Goal: Task Accomplishment & Management: Manage account settings

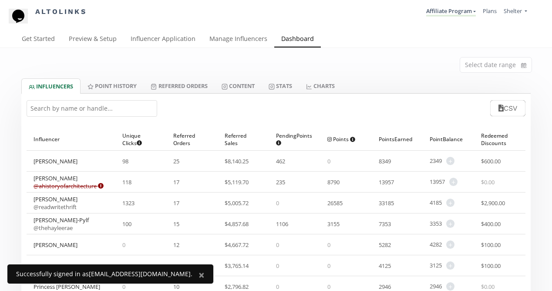
click at [114, 107] on input "text" at bounding box center [92, 108] width 131 height 17
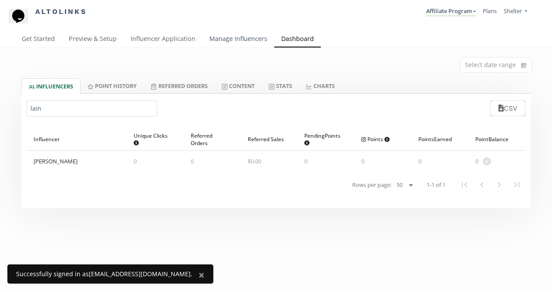
type input "lain"
click at [228, 35] on link "Manage Influencers" at bounding box center [238, 39] width 72 height 17
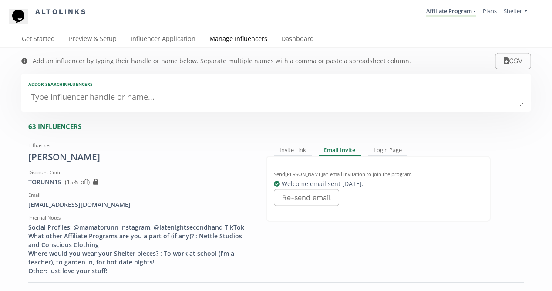
click at [141, 100] on textarea at bounding box center [275, 97] width 495 height 17
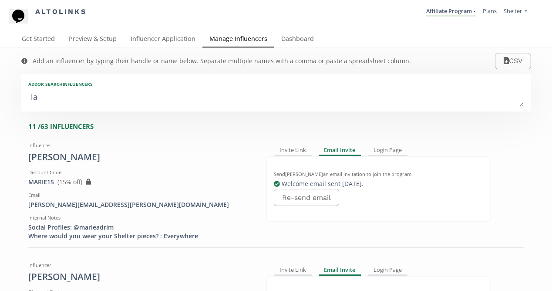
type textarea "lai"
type input "lai"
type input "LAI"
type textarea "lain"
type input "lain"
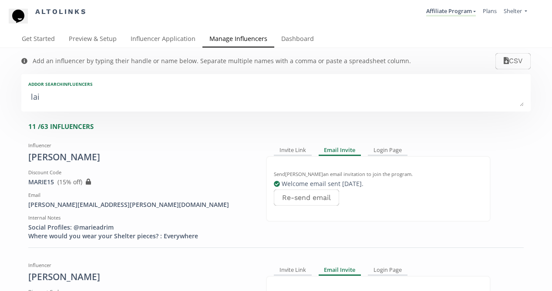
type input "LAIN"
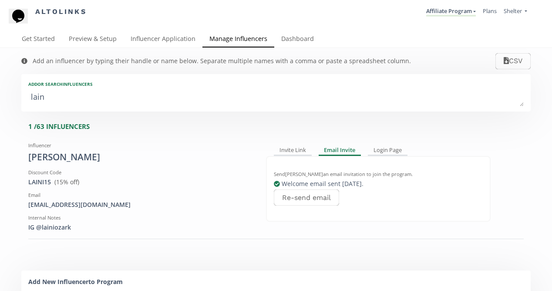
type textarea "laini"
type input "laini"
type input "LAINI"
click at [517, 185] on div "Influencer Laini Ozark Discount Code LAINI15 View in Shopify Admin ( 15 % off) …" at bounding box center [275, 184] width 495 height 93
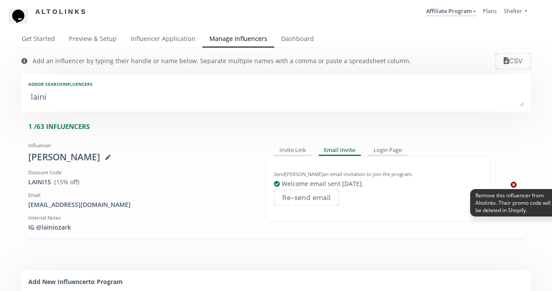
click at [512, 185] on icon at bounding box center [514, 185] width 6 height 6
click at [513, 185] on icon at bounding box center [514, 184] width 6 height 6
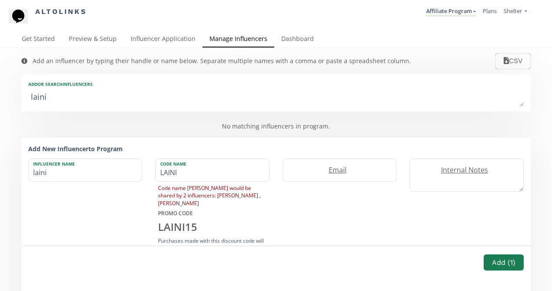
click at [256, 94] on textarea "laini" at bounding box center [275, 97] width 495 height 17
type textarea "lain"
type input "lain"
type input "LAIN"
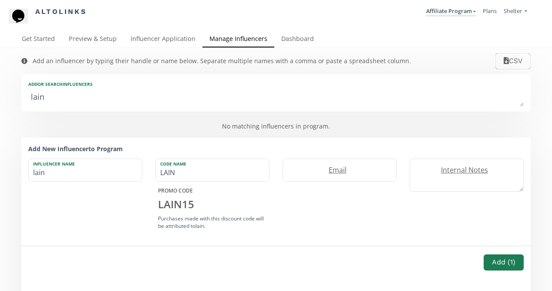
click at [258, 104] on textarea "lain" at bounding box center [275, 97] width 495 height 17
type textarea "lai"
type input "lai"
type input "LAI"
click at [256, 101] on textarea "lai" at bounding box center [275, 97] width 495 height 17
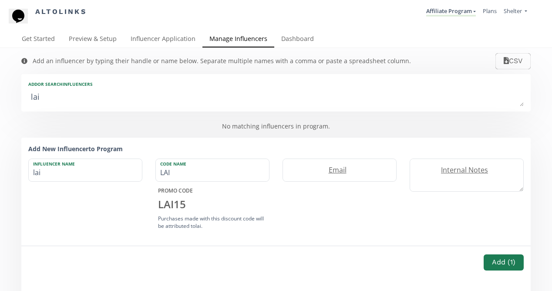
type textarea "la"
type input "la"
type input "LA"
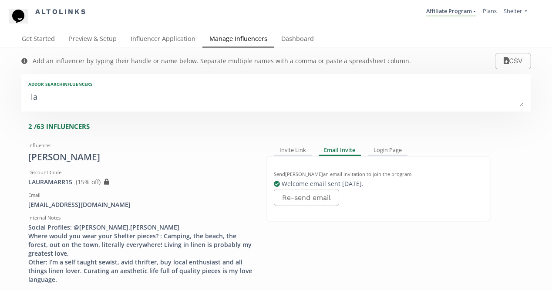
click at [239, 106] on textarea "la" at bounding box center [275, 97] width 495 height 17
type textarea "l"
type input "l"
type input "L"
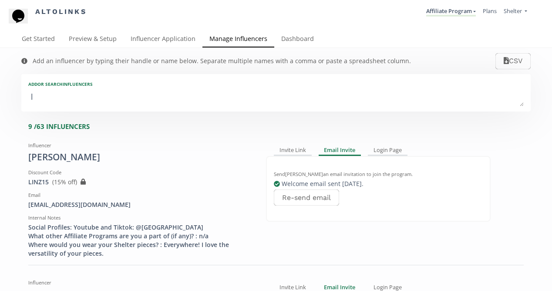
click at [196, 94] on textarea "l" at bounding box center [275, 97] width 495 height 17
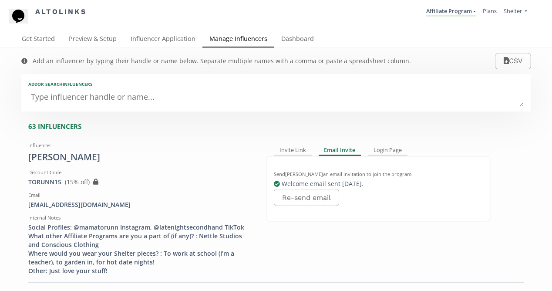
type textarea "j"
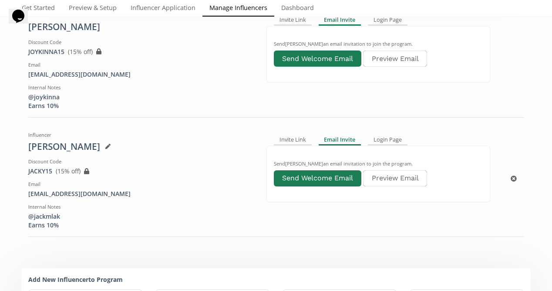
scroll to position [131, 0]
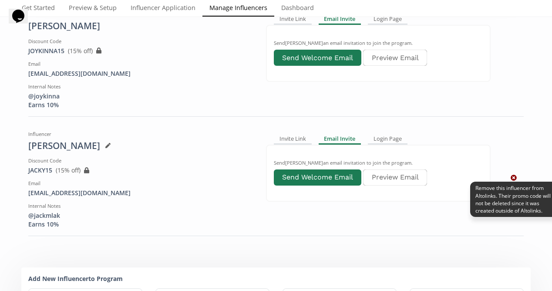
click at [514, 177] on icon at bounding box center [514, 178] width 6 height 6
click at [515, 177] on icon at bounding box center [514, 178] width 6 height 6
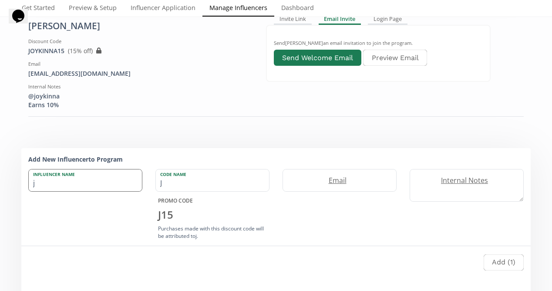
click at [107, 181] on input "j" at bounding box center [85, 180] width 113 height 22
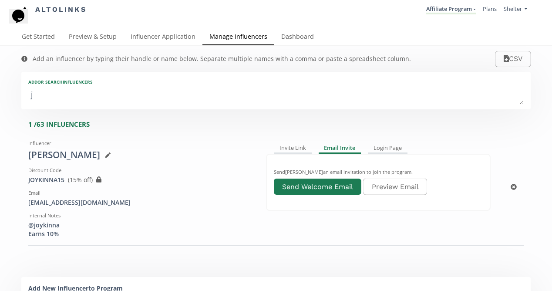
scroll to position [0, 0]
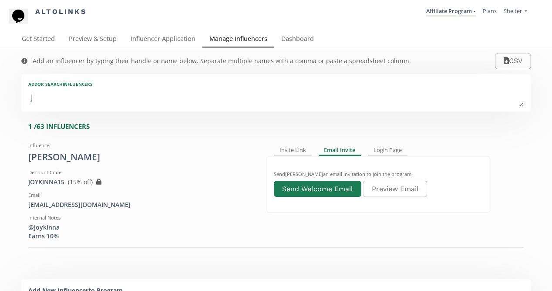
click at [144, 97] on textarea "j" at bounding box center [275, 97] width 495 height 17
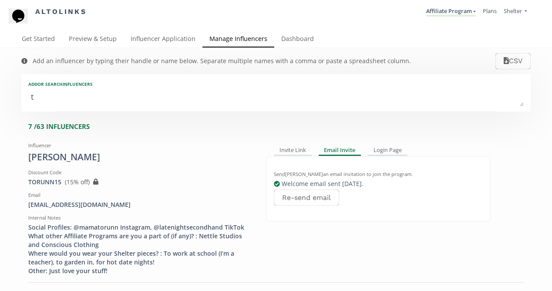
click at [121, 100] on textarea "t" at bounding box center [275, 97] width 495 height 17
type textarea "te"
type input "te"
type input "TE"
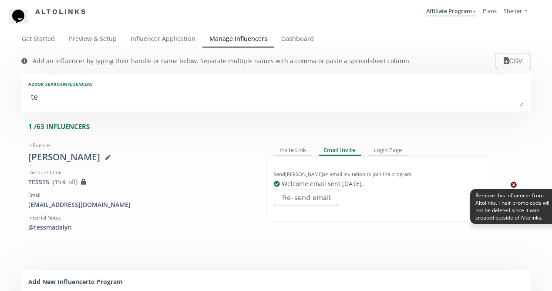
click at [514, 184] on icon at bounding box center [514, 185] width 6 height 6
click at [513, 183] on icon at bounding box center [514, 184] width 6 height 6
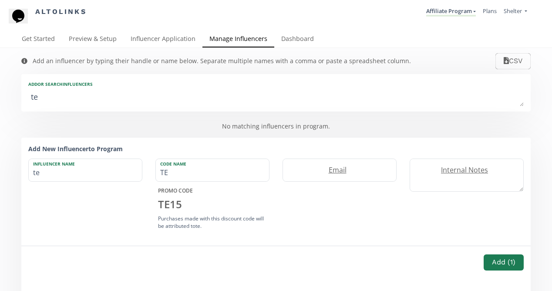
click at [207, 100] on textarea "te" at bounding box center [275, 97] width 495 height 17
type textarea "t"
type input "t"
type input "T"
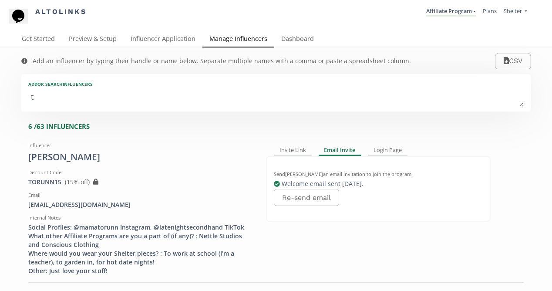
click at [199, 101] on textarea "t" at bounding box center [275, 97] width 495 height 17
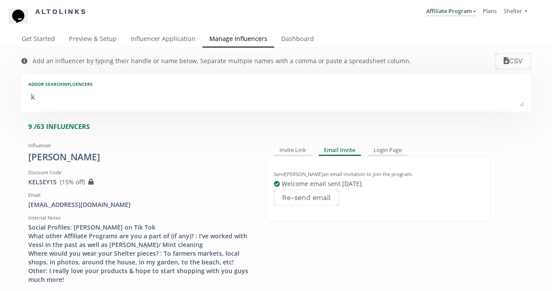
click at [177, 103] on textarea "k" at bounding box center [275, 97] width 495 height 17
type textarea "ka"
type input "ka"
type input "KA"
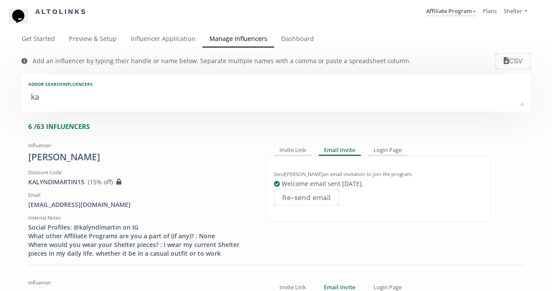
click at [179, 97] on textarea "ka" at bounding box center [275, 97] width 495 height 17
type textarea "kat"
type input "kat"
type input "KAT"
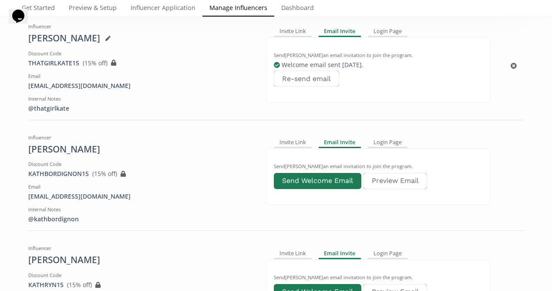
scroll to position [122, 0]
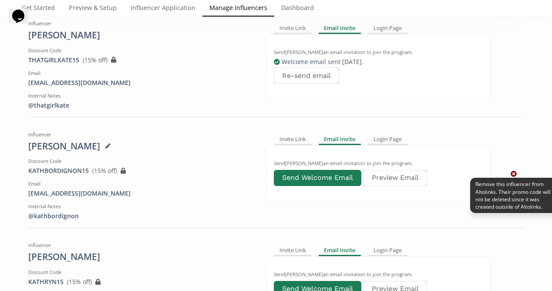
click at [513, 174] on icon at bounding box center [514, 174] width 6 height 6
click at [515, 175] on icon at bounding box center [514, 174] width 6 height 6
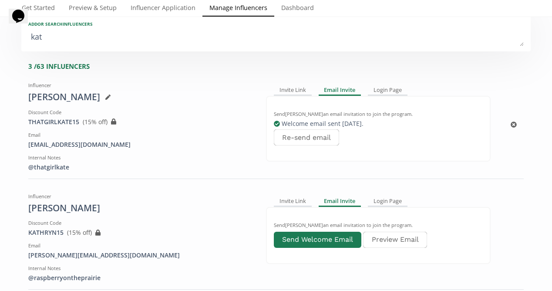
scroll to position [0, 0]
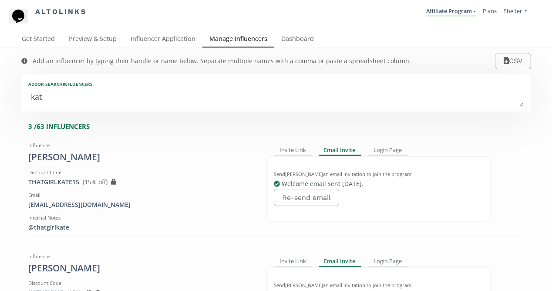
click at [164, 99] on textarea "kat" at bounding box center [275, 97] width 495 height 17
type textarea "ka"
type input "ka"
type input "KA"
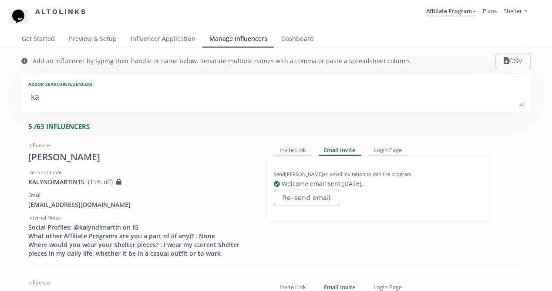
click at [163, 104] on textarea "ka" at bounding box center [275, 97] width 495 height 17
type textarea "k"
type input "k"
type input "K"
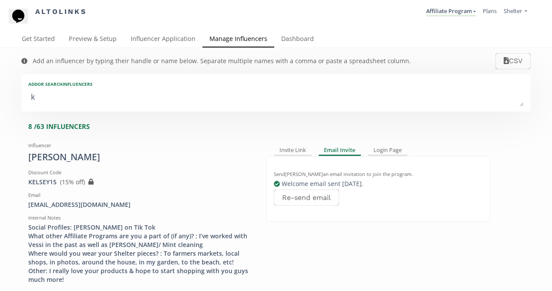
click at [163, 104] on textarea "k" at bounding box center [275, 97] width 495 height 17
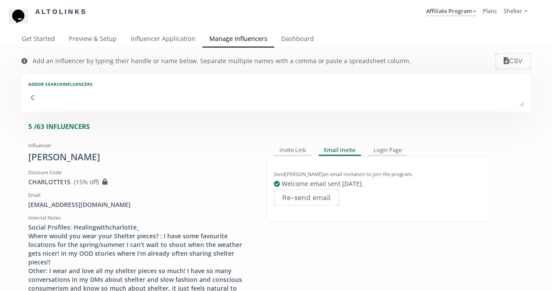
click at [160, 108] on div "Add or search INFLUENCERS c" at bounding box center [275, 92] width 509 height 37
click at [160, 101] on textarea "c" at bounding box center [275, 97] width 495 height 17
type textarea "co"
type input "co"
type input "CO"
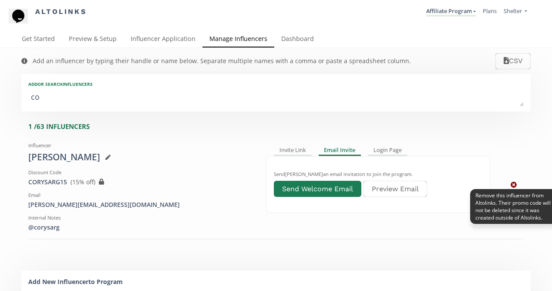
click at [511, 184] on icon at bounding box center [514, 185] width 6 height 6
click at [516, 186] on icon at bounding box center [514, 184] width 6 height 6
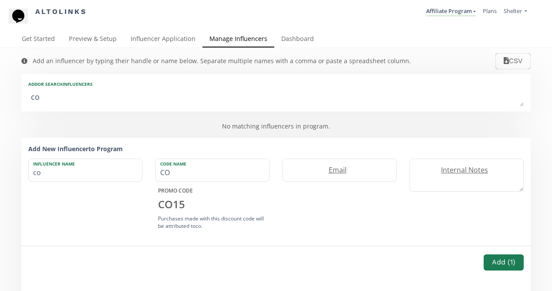
click at [129, 103] on textarea "co" at bounding box center [275, 97] width 495 height 17
type textarea "c"
type input "c"
type input "C"
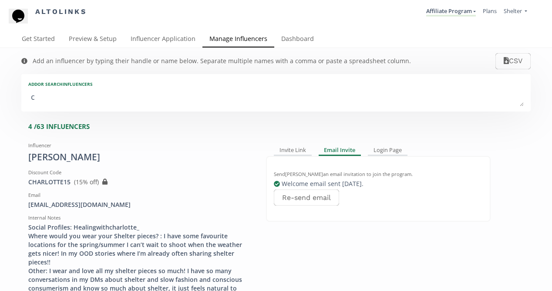
click at [136, 99] on textarea "c" at bounding box center [275, 97] width 495 height 17
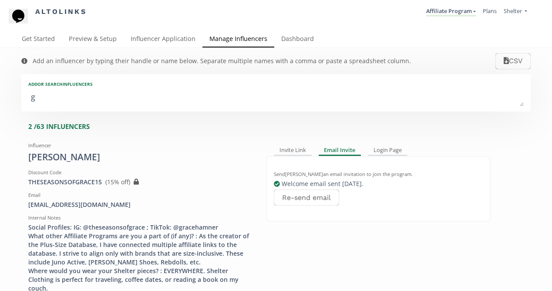
click at [130, 101] on textarea "g" at bounding box center [275, 97] width 495 height 17
type textarea "gr"
type input "gr"
type input "GR"
click at [121, 103] on textarea "gr" at bounding box center [275, 97] width 495 height 17
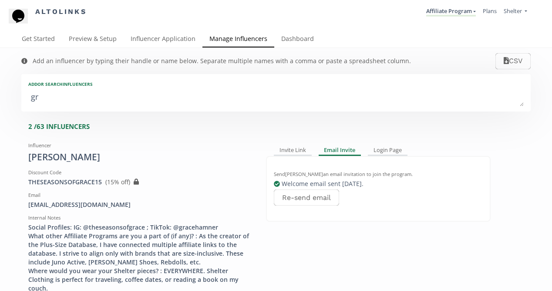
type textarea "gra"
type input "gra"
type input "GRA"
click at [119, 98] on textarea "gra" at bounding box center [275, 97] width 495 height 17
type textarea "grac"
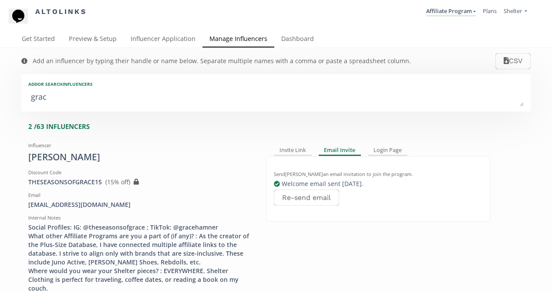
type input "grac"
type input "GRAC"
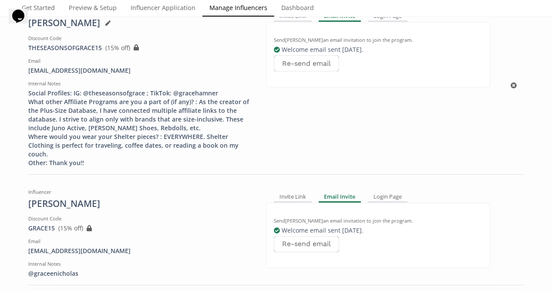
scroll to position [139, 0]
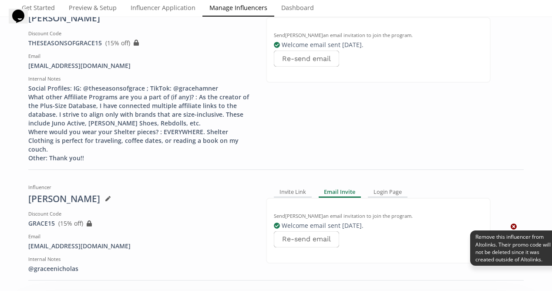
click at [514, 223] on icon at bounding box center [514, 226] width 6 height 6
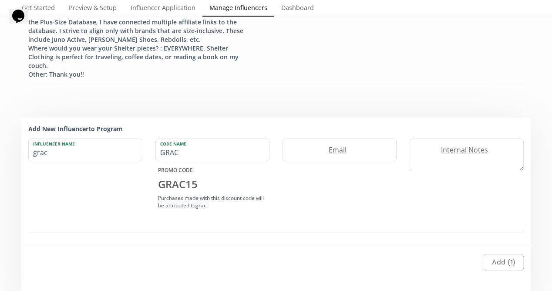
scroll to position [0, 0]
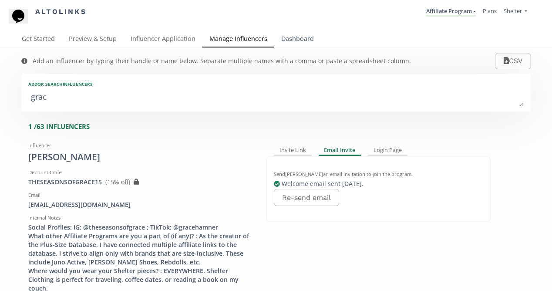
click at [294, 38] on link "Dashboard" at bounding box center [297, 39] width 47 height 17
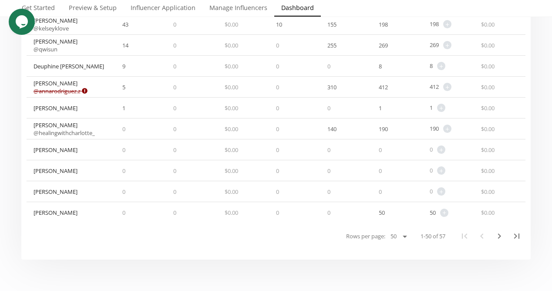
scroll to position [992, 0]
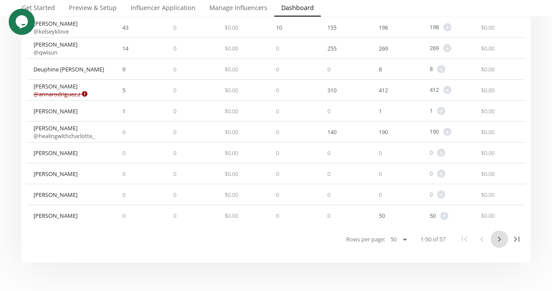
click at [499, 236] on icon "Next Page" at bounding box center [499, 238] width 3 height 5
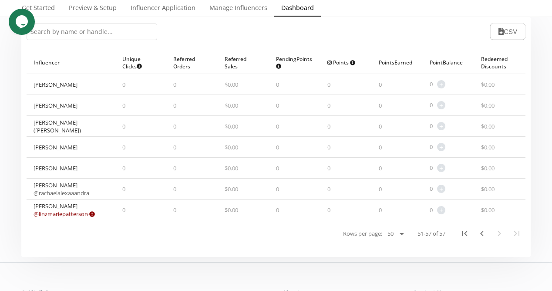
scroll to position [65, 0]
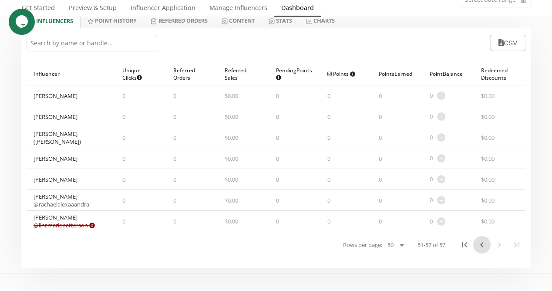
click at [482, 246] on icon "Previous Page" at bounding box center [481, 244] width 3 height 5
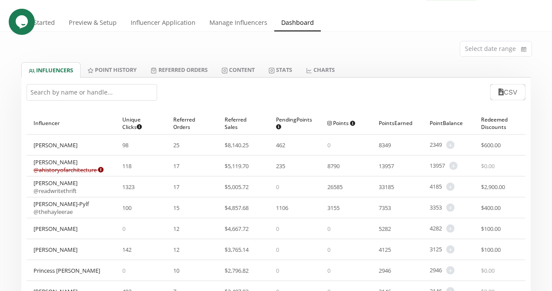
scroll to position [0, 0]
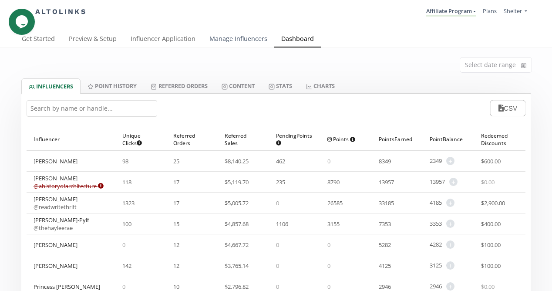
click at [224, 39] on link "Manage Influencers" at bounding box center [238, 39] width 72 height 17
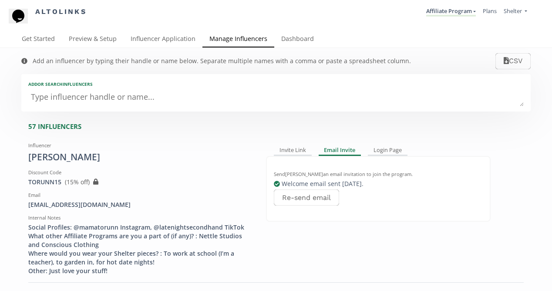
click at [192, 97] on textarea at bounding box center [275, 97] width 495 height 17
paste textarea "Suzie Goulet"
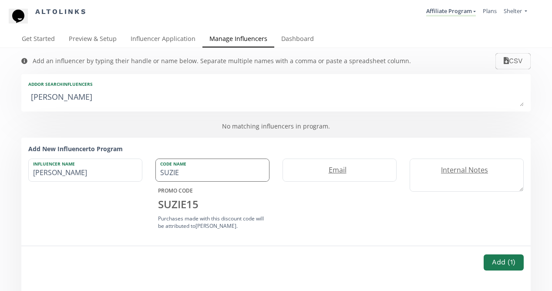
type textarea "Suzie Goulet"
click at [203, 178] on input "SUZIE" at bounding box center [212, 170] width 113 height 22
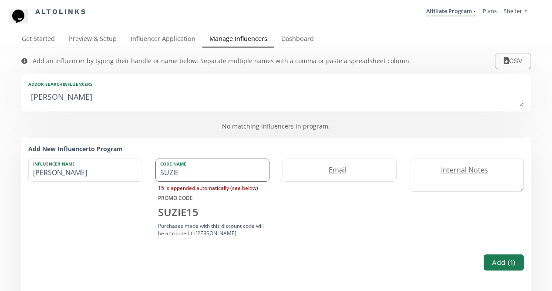
type input "SUZIE"
click at [342, 175] on input "email" at bounding box center [339, 170] width 113 height 22
paste input "[EMAIL_ADDRESS][DOMAIN_NAME]"
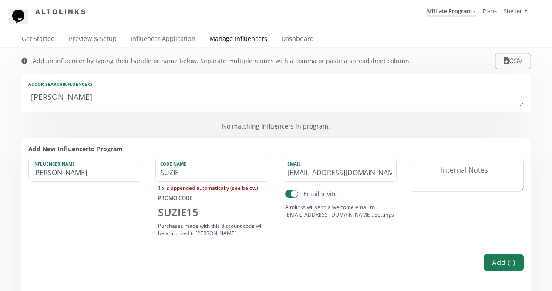
type input "[EMAIL_ADDRESS][DOMAIN_NAME]"
click at [482, 171] on label "Internal Notes" at bounding box center [462, 170] width 104 height 10
paste textarea "@lestudio.boheme"
type textarea "IG: @lestudio.boheme"
drag, startPoint x: 108, startPoint y: 173, endPoint x: 19, endPoint y: 171, distance: 89.7
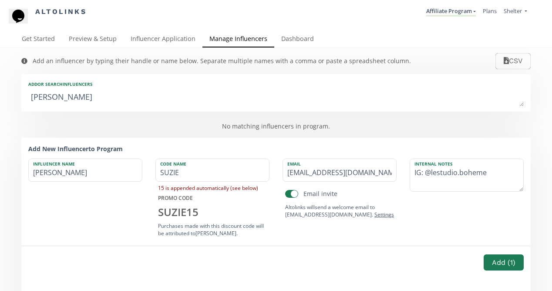
click at [19, 171] on div "Add an influencer by typing their handle or name below. Separate multiple names…" at bounding box center [276, 191] width 522 height 286
drag, startPoint x: 368, startPoint y: 174, endPoint x: 269, endPoint y: 173, distance: 99.2
click at [269, 173] on div "Influencer Name Suzie Goulet Code Name SUZIE 15 is appended automatically (see …" at bounding box center [276, 198] width 508 height 81
drag, startPoint x: 497, startPoint y: 171, endPoint x: 425, endPoint y: 170, distance: 71.4
click at [425, 170] on textarea "IG: @lestudio.boheme" at bounding box center [466, 175] width 113 height 32
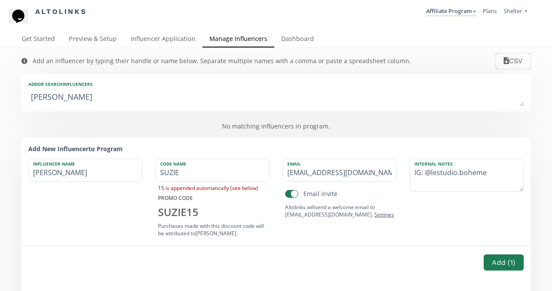
click at [413, 131] on div "No matching influencers in program." at bounding box center [275, 126] width 509 height 23
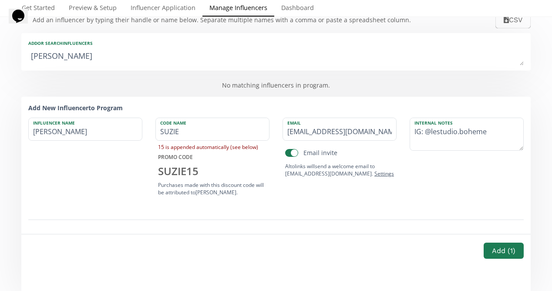
scroll to position [43, 0]
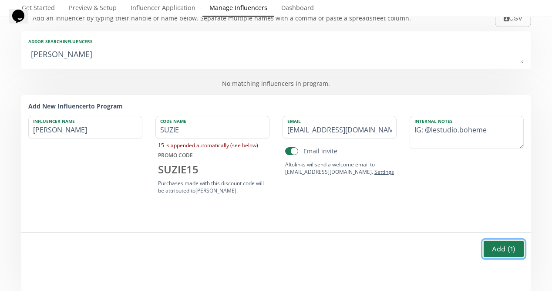
click at [510, 249] on button "Add ( 1 )" at bounding box center [503, 248] width 43 height 19
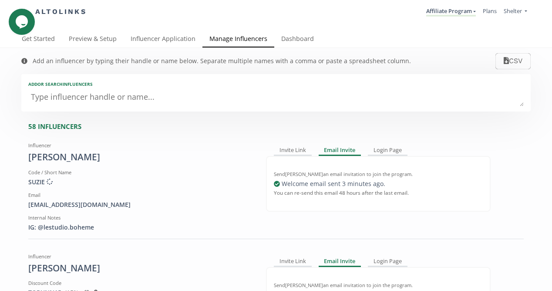
click at [101, 98] on textarea at bounding box center [275, 97] width 495 height 17
paste textarea "Joann"
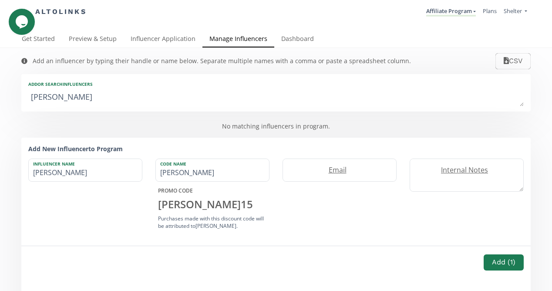
type textarea "Joann"
click at [61, 175] on input "Joann" at bounding box center [85, 170] width 113 height 22
type input "Joann Liu"
click at [443, 168] on label "Internal Notes" at bounding box center [462, 170] width 104 height 10
paste textarea "@lemonwearsclothes"
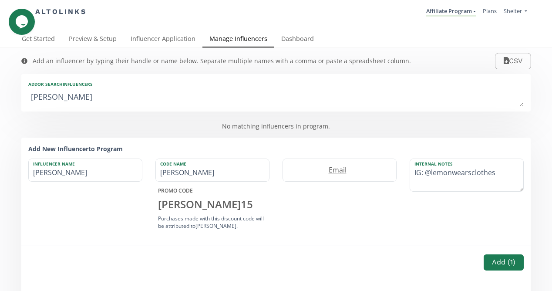
type textarea "IG: @lemonwearsclothes"
click at [333, 172] on label "Email" at bounding box center [335, 170] width 104 height 10
paste input "joannsnliu@gmail.com"
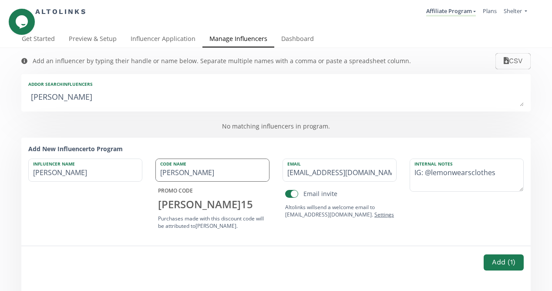
type input "joannsnliu@gmail.com"
drag, startPoint x: 209, startPoint y: 173, endPoint x: 142, endPoint y: 172, distance: 67.0
click at [142, 172] on div "Influencer Name Joann Liu Code Name JOANN PROMO CODE JOANN 15 Purchases made wi…" at bounding box center [276, 195] width 508 height 74
click at [235, 168] on input "JOANN" at bounding box center [212, 170] width 113 height 22
click at [507, 266] on button "Add ( 1 )" at bounding box center [503, 262] width 43 height 19
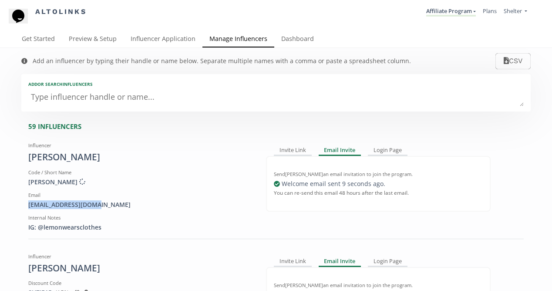
drag, startPoint x: 106, startPoint y: 206, endPoint x: -5, endPoint y: 205, distance: 111.4
click at [0, 205] on html "Altolinks Affiliate Program Affiliate Program Create another program Shelter" at bounding box center [276, 145] width 552 height 291
copy div "joannsnliu@gmail.com"
drag, startPoint x: 113, startPoint y: 226, endPoint x: 39, endPoint y: 226, distance: 74.4
click at [39, 226] on div "IG: @lemonwearsclothes" at bounding box center [140, 227] width 225 height 9
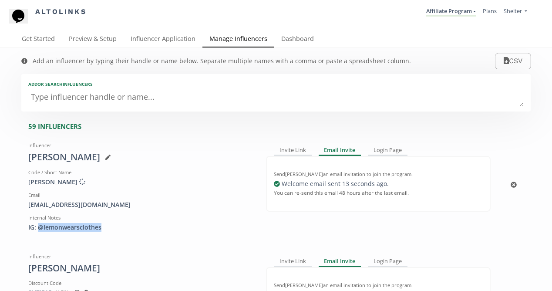
copy div "@lemonwearsclothes"
click at [161, 38] on link "Influencer Application" at bounding box center [163, 39] width 79 height 17
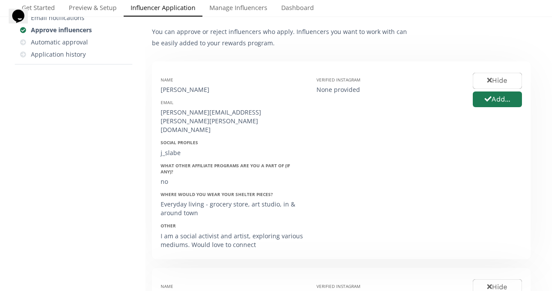
scroll to position [107, 0]
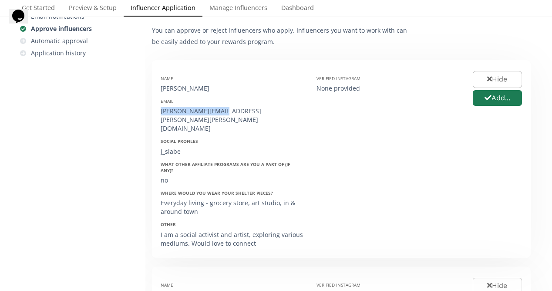
drag, startPoint x: 227, startPoint y: 112, endPoint x: 152, endPoint y: 111, distance: 74.9
click at [152, 111] on div "Name [PERSON_NAME] Email [PERSON_NAME][EMAIL_ADDRESS][PERSON_NAME][PERSON_NAME]…" at bounding box center [341, 159] width 379 height 198
copy div "[PERSON_NAME][EMAIL_ADDRESS][PERSON_NAME][PERSON_NAME][DOMAIN_NAME]"
drag, startPoint x: 197, startPoint y: 90, endPoint x: 155, endPoint y: 89, distance: 42.2
click at [155, 89] on div "Name Julia Slabe Email julia.slabe@shaw.ca Social Profiles j_slabe What other A…" at bounding box center [232, 159] width 156 height 180
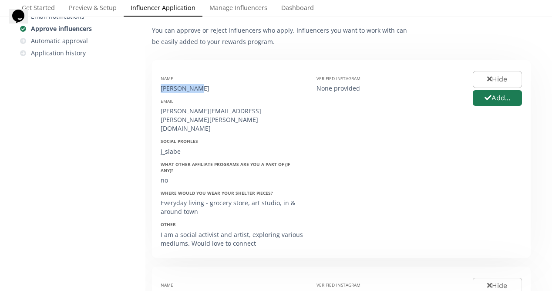
copy div "Julia Slabe"
drag, startPoint x: 187, startPoint y: 135, endPoint x: 154, endPoint y: 135, distance: 33.1
click at [154, 135] on div "Name Julia Slabe Email julia.slabe@shaw.ca Social Profiles j_slabe What other A…" at bounding box center [232, 159] width 156 height 180
copy div "j_slabe"
click at [297, 147] on div "j_slabe" at bounding box center [232, 151] width 143 height 9
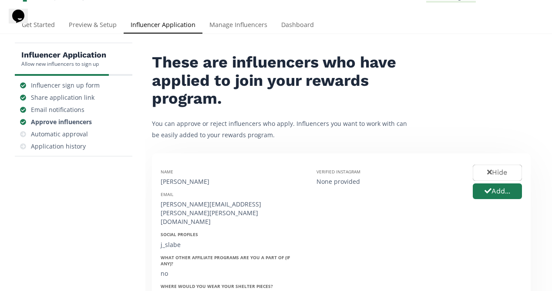
scroll to position [0, 0]
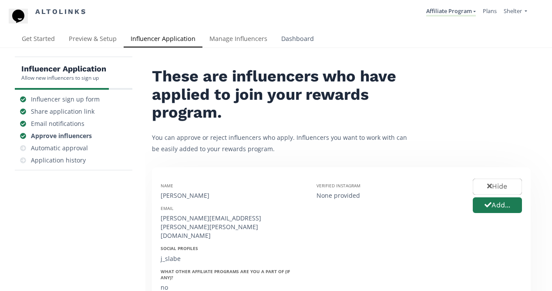
click at [297, 37] on link "Dashboard" at bounding box center [297, 39] width 47 height 17
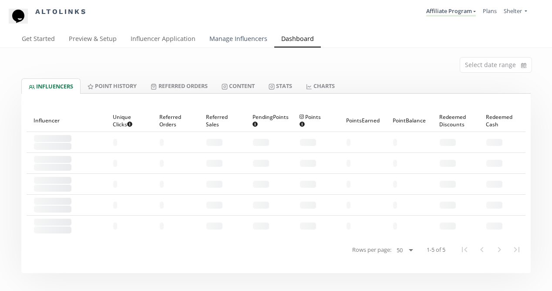
click at [227, 38] on link "Manage Influencers" at bounding box center [238, 39] width 72 height 17
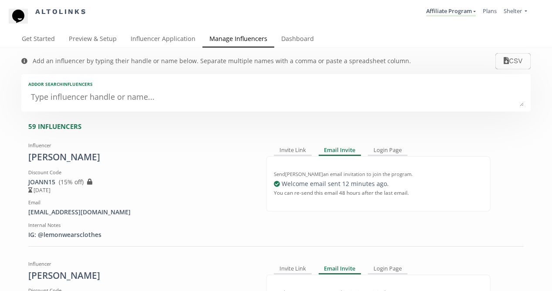
click at [189, 99] on textarea at bounding box center [275, 97] width 495 height 17
type textarea "ju"
type input "ju"
type input "JU"
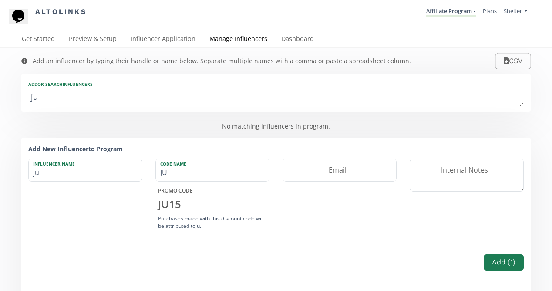
type textarea "jul"
type input "jul"
type input "JUL"
type textarea "juli"
type input "juli"
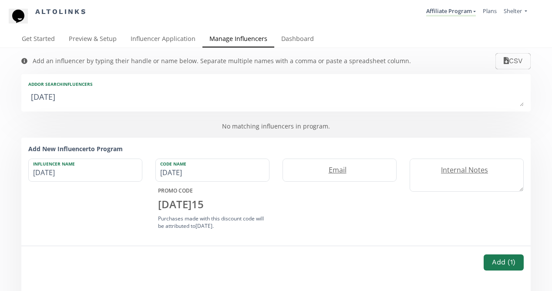
type input "JULI"
type textarea "julia"
type input "julia"
type input "[PERSON_NAME]"
type textarea "julia"
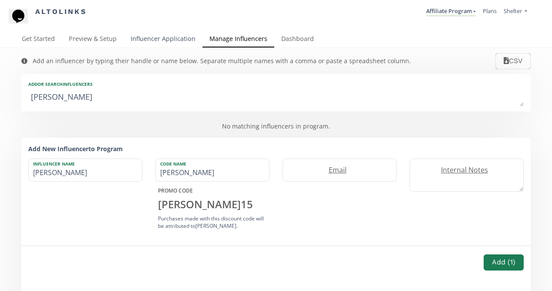
click at [175, 40] on link "Influencer Application" at bounding box center [163, 39] width 79 height 17
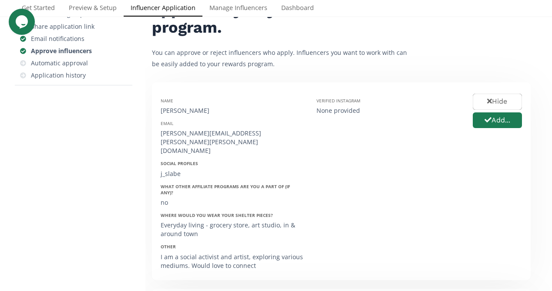
scroll to position [89, 0]
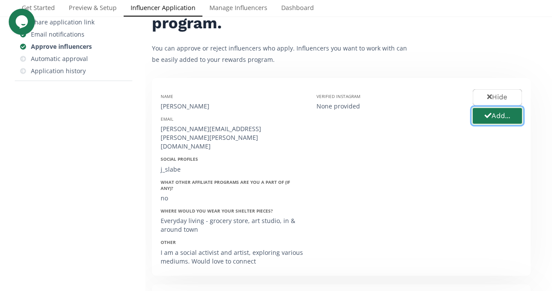
click at [497, 114] on button "Add..." at bounding box center [497, 116] width 52 height 19
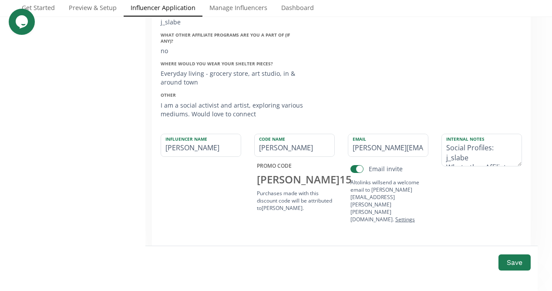
scroll to position [246, 0]
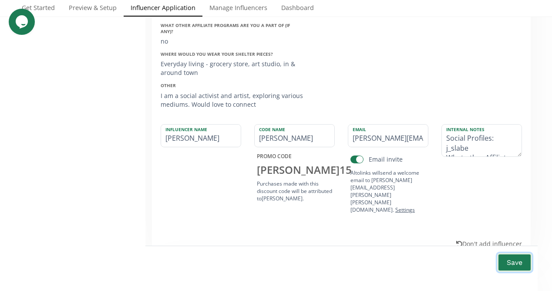
click at [517, 263] on button "Save" at bounding box center [514, 262] width 35 height 19
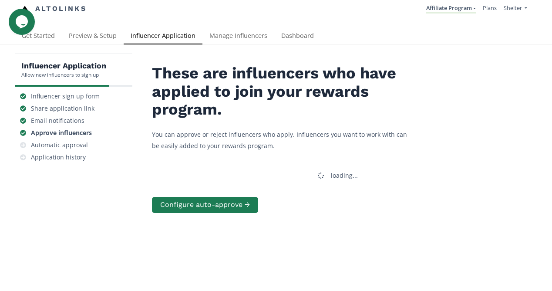
scroll to position [0, 0]
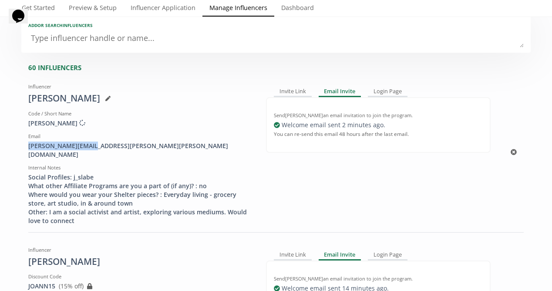
scroll to position [60, 0]
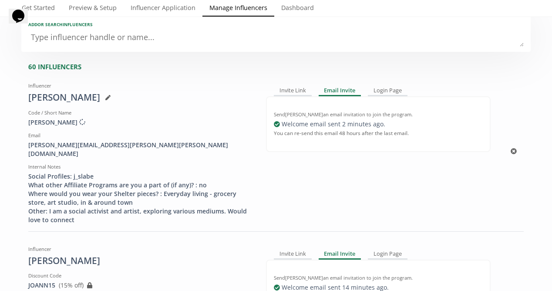
click at [247, 172] on div "Social Profiles: j_slabe What other Affiliate Programs are you a part of (if an…" at bounding box center [140, 198] width 225 height 52
click at [180, 7] on link "Influencer Application" at bounding box center [163, 8] width 79 height 17
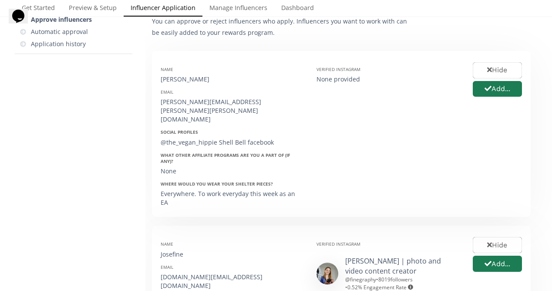
scroll to position [121, 0]
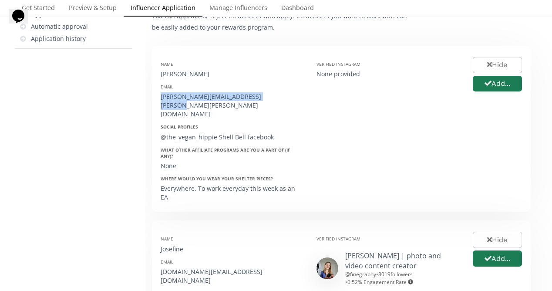
drag, startPoint x: 272, startPoint y: 96, endPoint x: 155, endPoint y: 99, distance: 116.2
click at [155, 99] on div "Name Shelley Forde Email shelley.norris.forde@protonmail.com Social Profiles @t…" at bounding box center [232, 128] width 156 height 149
copy div "shelley.norris.forde@protonmail.com"
click at [496, 66] on button "Hide" at bounding box center [497, 65] width 52 height 19
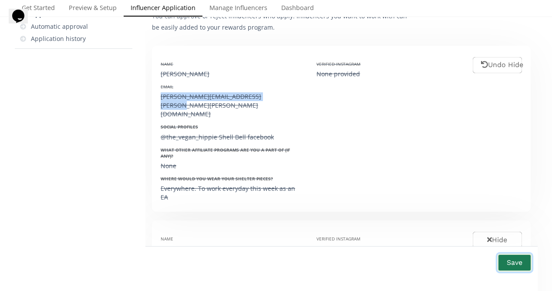
click at [514, 268] on button "Save" at bounding box center [514, 262] width 35 height 19
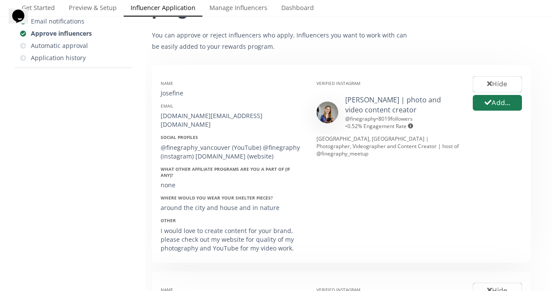
scroll to position [101, 0]
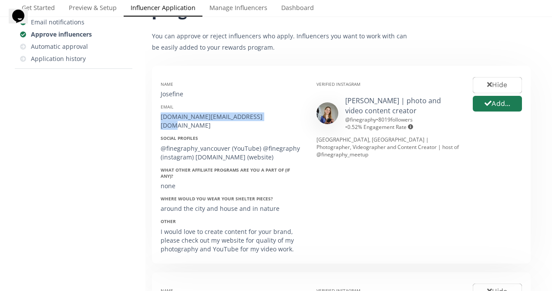
drag, startPoint x: 268, startPoint y: 115, endPoint x: 152, endPoint y: 114, distance: 115.3
click at [152, 114] on div "Name Josefine Email finegraphy.photography@gmail.com Social Profiles @finegraph…" at bounding box center [341, 165] width 379 height 198
copy div "finegraphy.photography@gmail.com"
click at [280, 123] on div "Name Josefine Email finegraphy.photography@gmail.com Social Profiles @finegraph…" at bounding box center [232, 164] width 156 height 180
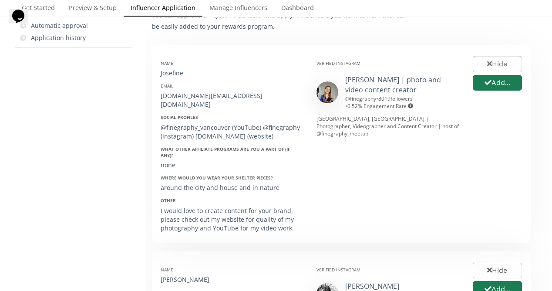
scroll to position [102, 0]
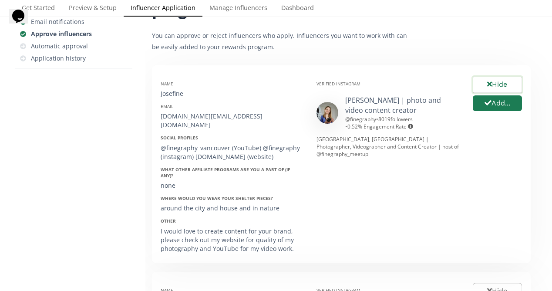
click at [509, 83] on button "Hide" at bounding box center [497, 84] width 52 height 19
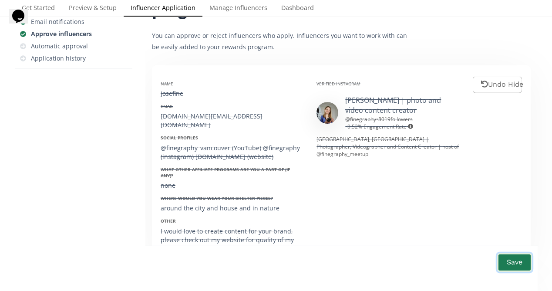
click at [522, 262] on button "Save" at bounding box center [514, 262] width 35 height 19
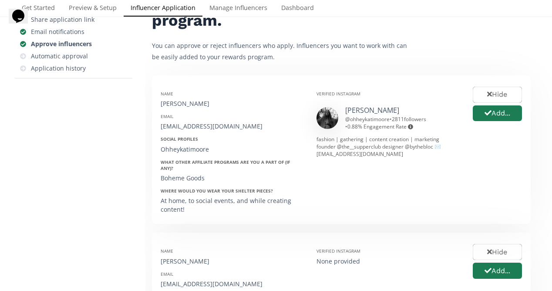
scroll to position [93, 0]
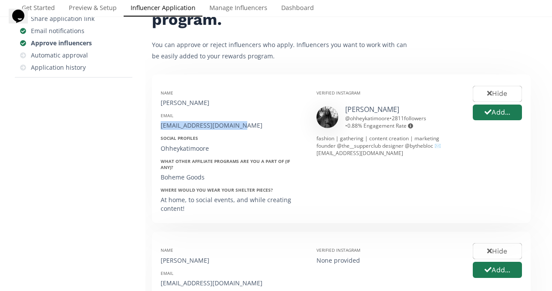
drag, startPoint x: 247, startPoint y: 126, endPoint x: 153, endPoint y: 126, distance: 93.6
click at [153, 126] on div "Name Kati Moore Email ohheykatimoore@gmail.com Social Profiles Ohheykatimoore W…" at bounding box center [341, 148] width 379 height 149
copy div "ohheykatimoore@gmail.com"
drag, startPoint x: 211, startPoint y: 148, endPoint x: 153, endPoint y: 148, distance: 57.9
click at [153, 148] on div "Name Kati Moore Email ohheykatimoore@gmail.com Social Profiles Ohheykatimoore W…" at bounding box center [341, 148] width 379 height 149
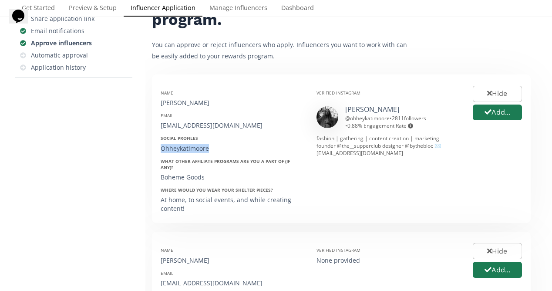
copy div "Ohheykatimoore"
click at [509, 114] on button "Add..." at bounding box center [497, 112] width 52 height 19
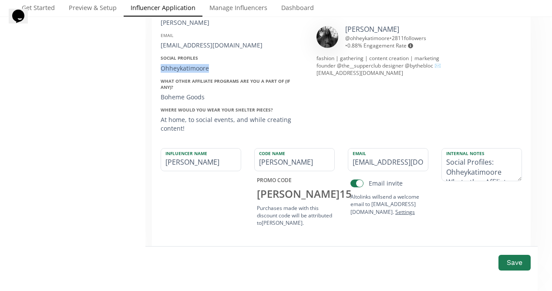
scroll to position [175, 0]
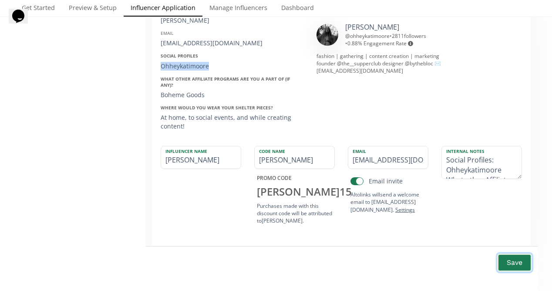
click at [516, 261] on button "Save" at bounding box center [514, 262] width 35 height 19
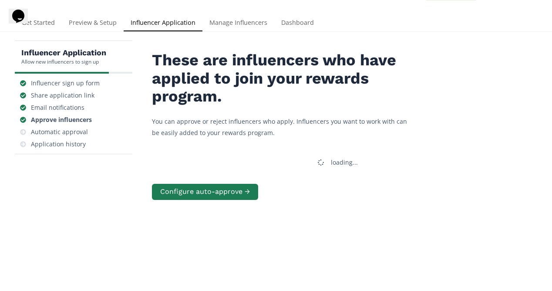
scroll to position [0, 0]
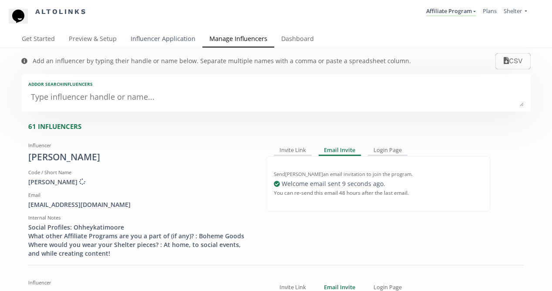
click at [172, 38] on link "Influencer Application" at bounding box center [163, 39] width 79 height 17
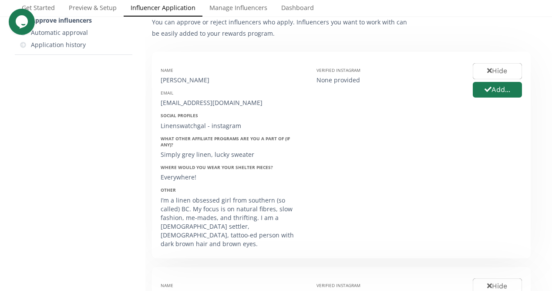
scroll to position [117, 0]
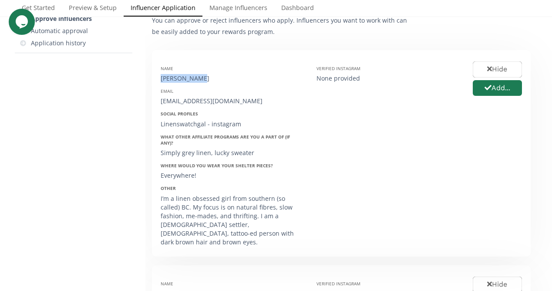
drag, startPoint x: 200, startPoint y: 78, endPoint x: 151, endPoint y: 78, distance: 49.2
copy div "[PERSON_NAME]"
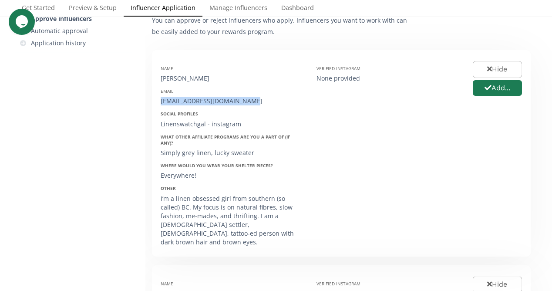
drag, startPoint x: 254, startPoint y: 97, endPoint x: 156, endPoint y: 98, distance: 97.5
click at [156, 98] on div "Name [PERSON_NAME] Email [EMAIL_ADDRESS][DOMAIN_NAME] Social Profiles Linenswat…" at bounding box center [232, 153] width 156 height 189
copy div "[EMAIL_ADDRESS][DOMAIN_NAME]"
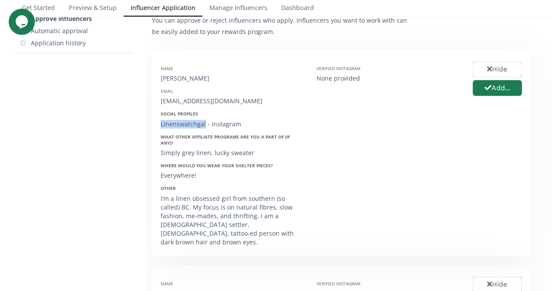
drag, startPoint x: 205, startPoint y: 122, endPoint x: 154, endPoint y: 122, distance: 50.5
click at [154, 122] on div "Name [PERSON_NAME] Email [EMAIL_ADDRESS][DOMAIN_NAME] Social Profiles Linenswat…" at bounding box center [232, 153] width 156 height 189
copy div "Linenswatchgal"
click at [506, 87] on button "Add..." at bounding box center [497, 88] width 52 height 19
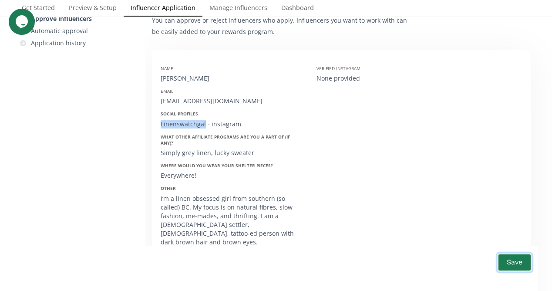
click at [517, 263] on button "Save" at bounding box center [514, 262] width 35 height 19
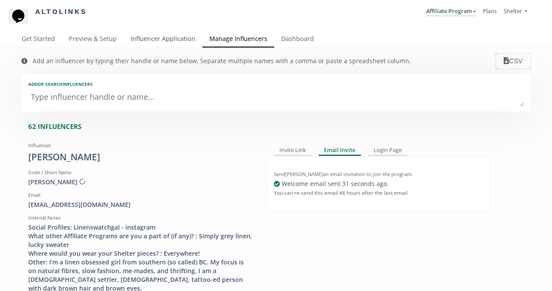
click at [159, 45] on link "Influencer Application" at bounding box center [163, 39] width 79 height 17
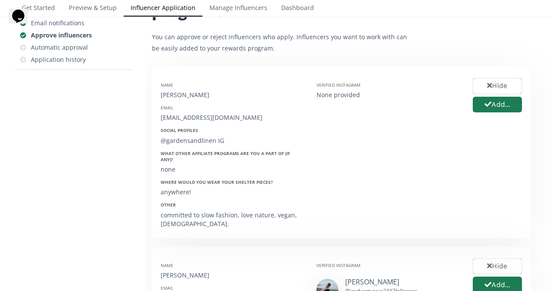
scroll to position [105, 0]
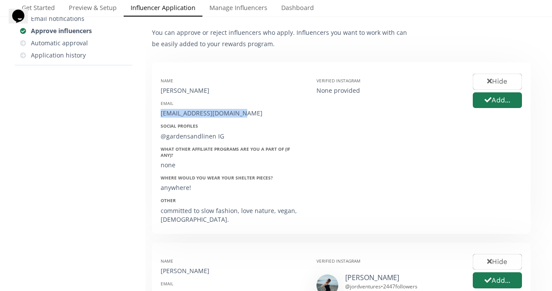
drag, startPoint x: 255, startPoint y: 113, endPoint x: 156, endPoint y: 113, distance: 99.2
click at [156, 113] on div "Name [PERSON_NAME] Email [EMAIL_ADDRESS][DOMAIN_NAME] Social Profiles @gardensa…" at bounding box center [232, 148] width 156 height 154
copy div "[EMAIL_ADDRESS][DOMAIN_NAME]"
click at [511, 81] on button "Hide" at bounding box center [497, 81] width 52 height 19
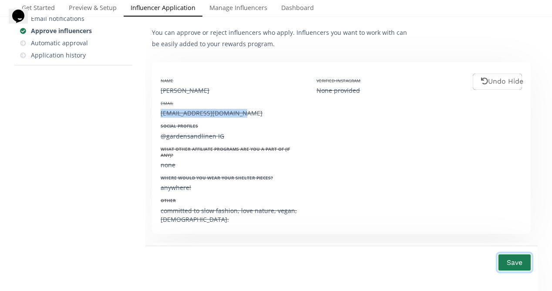
click at [514, 265] on button "Save" at bounding box center [514, 262] width 35 height 19
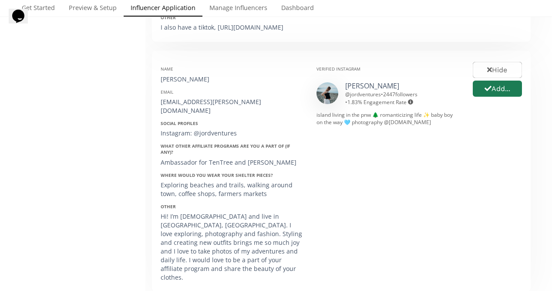
scroll to position [870, 0]
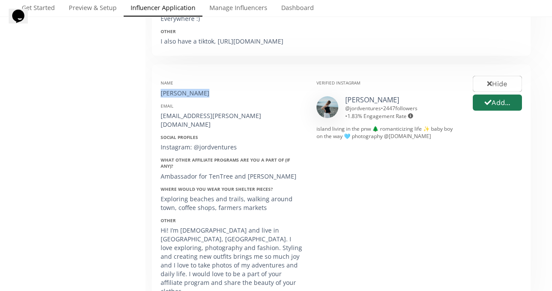
drag, startPoint x: 211, startPoint y: 60, endPoint x: 151, endPoint y: 60, distance: 59.6
copy div "[PERSON_NAME]"
drag, startPoint x: 239, startPoint y: 105, endPoint x: 192, endPoint y: 107, distance: 47.0
click at [192, 143] on div "Instagram: @jordventures" at bounding box center [232, 147] width 143 height 9
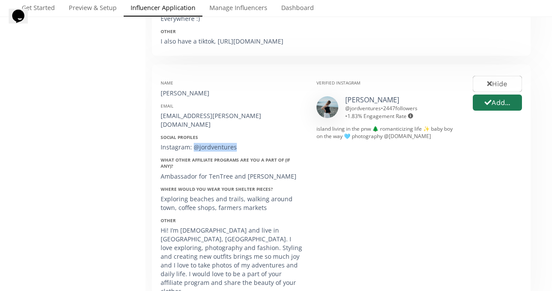
copy div "@jordventures"
drag, startPoint x: 238, startPoint y: 81, endPoint x: 150, endPoint y: 82, distance: 87.9
copy div "[EMAIL_ADDRESS][PERSON_NAME][DOMAIN_NAME]"
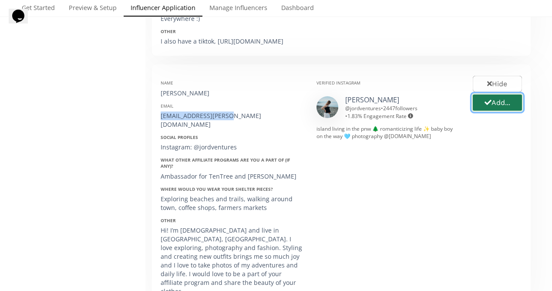
click at [506, 93] on button "Add..." at bounding box center [497, 102] width 52 height 19
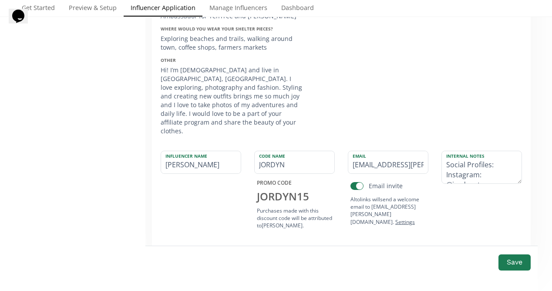
scroll to position [1032, 0]
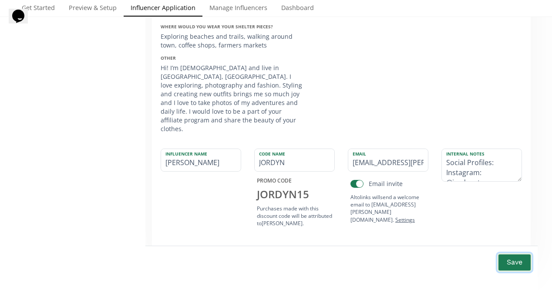
click at [512, 253] on button "Save" at bounding box center [514, 262] width 35 height 19
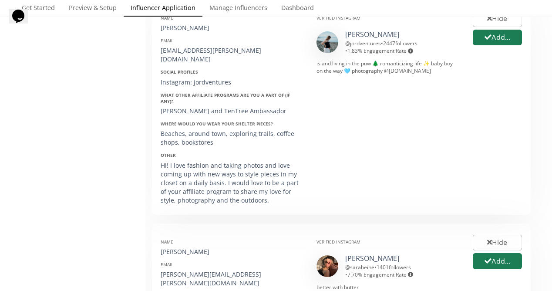
scroll to position [866, 0]
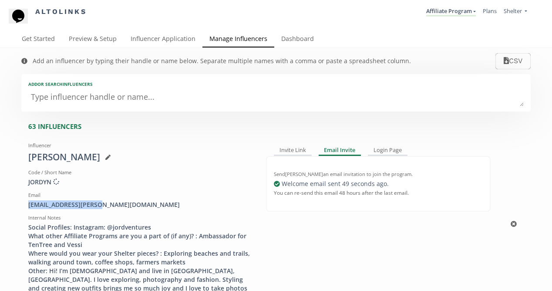
drag, startPoint x: 113, startPoint y: 206, endPoint x: 21, endPoint y: 207, distance: 91.4
click at [22, 207] on div "Influencer [PERSON_NAME] Code / Short Name JORDYN Creating discount code ... Em…" at bounding box center [141, 223] width 238 height 171
copy div "[EMAIL_ADDRESS][PERSON_NAME][DOMAIN_NAME]"
click at [181, 39] on link "Influencer Application" at bounding box center [163, 39] width 79 height 17
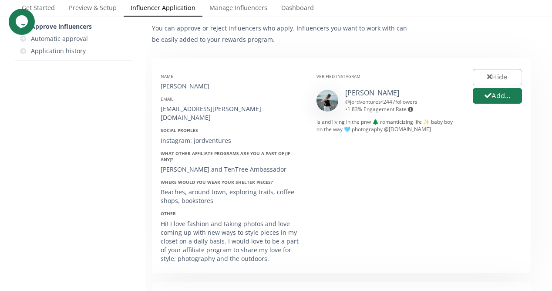
scroll to position [101, 0]
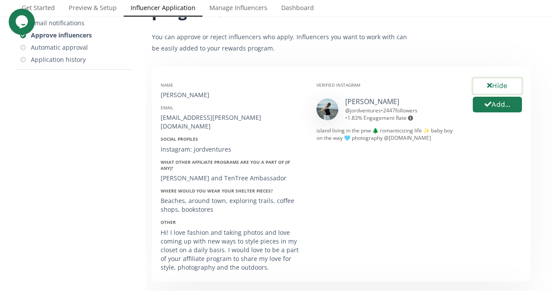
click at [498, 85] on button "Hide" at bounding box center [497, 86] width 52 height 19
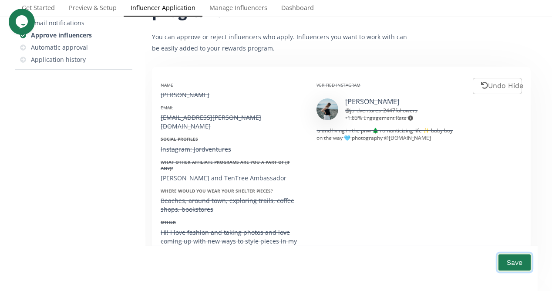
click at [521, 261] on button "Save" at bounding box center [514, 262] width 35 height 19
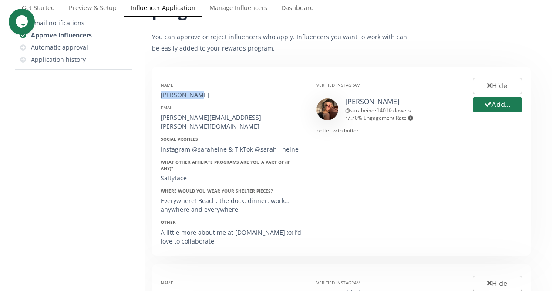
drag, startPoint x: 205, startPoint y: 96, endPoint x: 150, endPoint y: 96, distance: 55.3
copy div "[PERSON_NAME]"
drag, startPoint x: 238, startPoint y: 116, endPoint x: 153, endPoint y: 117, distance: 84.9
click at [153, 117] on div "Name [PERSON_NAME] Email [PERSON_NAME][EMAIL_ADDRESS][PERSON_NAME][DOMAIN_NAME]…" at bounding box center [341, 161] width 379 height 189
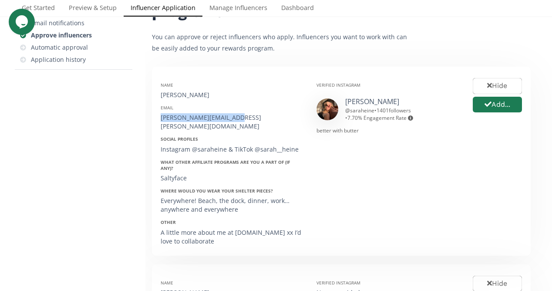
copy div "[PERSON_NAME][EMAIL_ADDRESS][PERSON_NAME][DOMAIN_NAME]"
drag, startPoint x: 225, startPoint y: 139, endPoint x: 192, endPoint y: 138, distance: 33.1
click at [192, 145] on div "Instagram @saraheine & TikTok @sarah__heine" at bounding box center [232, 149] width 143 height 9
copy div "@saraheine"
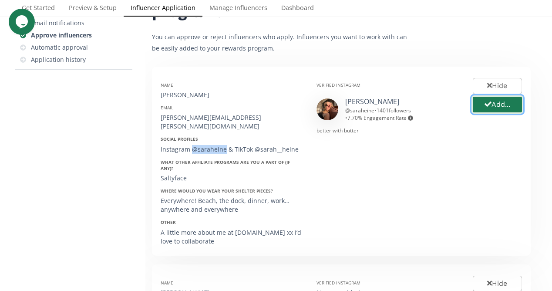
click at [509, 105] on button "Add..." at bounding box center [497, 104] width 52 height 19
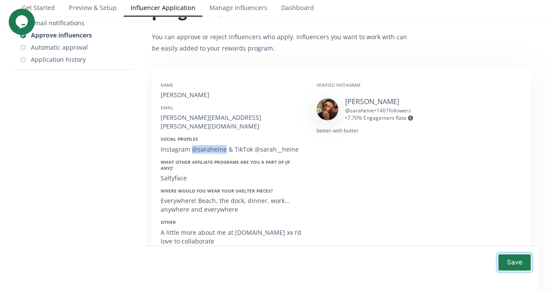
click at [520, 265] on button "Save" at bounding box center [514, 262] width 35 height 19
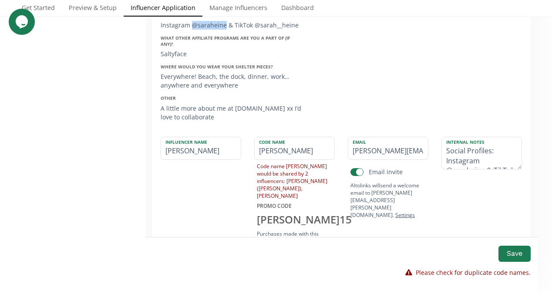
scroll to position [224, 0]
click at [309, 138] on input "SARAH" at bounding box center [295, 149] width 80 height 22
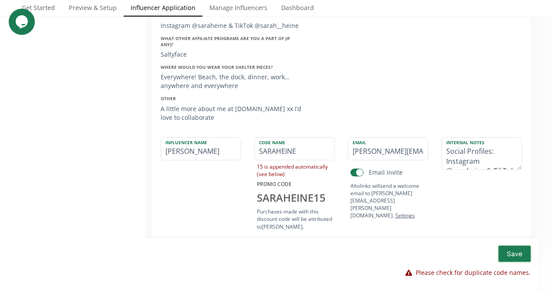
type input "SARAHEINE"
click at [518, 253] on button "Save" at bounding box center [514, 253] width 35 height 19
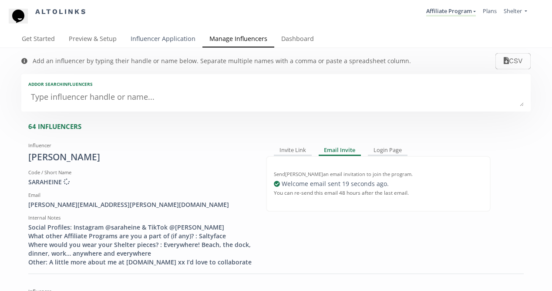
click at [181, 39] on link "Influencer Application" at bounding box center [163, 39] width 79 height 17
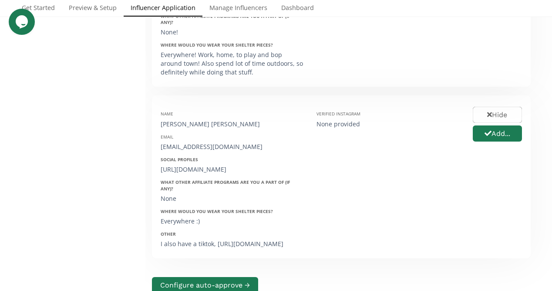
scroll to position [251, 0]
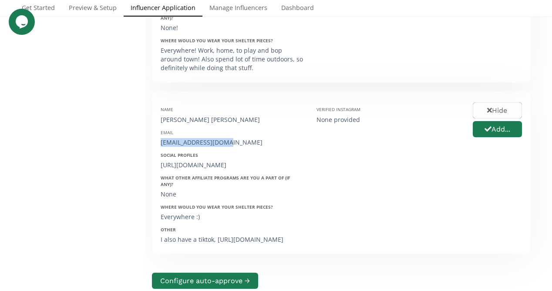
drag, startPoint x: 228, startPoint y: 137, endPoint x: 154, endPoint y: 137, distance: 74.4
click at [154, 137] on div "Name Alizée Lagé Email alizeelage@gmail.com Social Profiles https://www.instagr…" at bounding box center [232, 172] width 156 height 145
copy div "[EMAIL_ADDRESS][DOMAIN_NAME]"
drag, startPoint x: 202, startPoint y: 114, endPoint x: 158, endPoint y: 114, distance: 44.8
click at [158, 114] on div "Name Alizée Lagé Email alizeelage@gmail.com Social Profiles https://www.instagr…" at bounding box center [232, 172] width 156 height 145
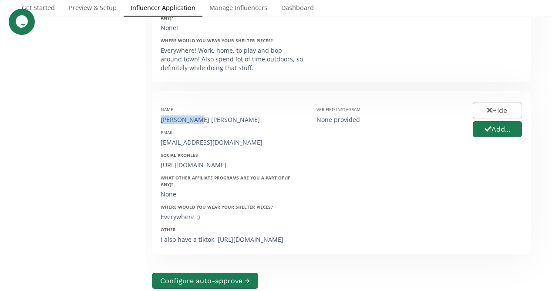
copy div "[PERSON_NAME] [PERSON_NAME]"
drag, startPoint x: 269, startPoint y: 159, endPoint x: 240, endPoint y: 161, distance: 28.4
click at [240, 161] on div "https://www.instagram.com/alizeelage/" at bounding box center [232, 165] width 143 height 9
copy div "/alizeelage"
click at [490, 126] on button "Add..." at bounding box center [497, 129] width 52 height 19
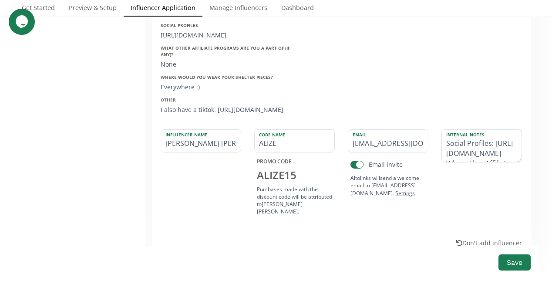
scroll to position [389, 0]
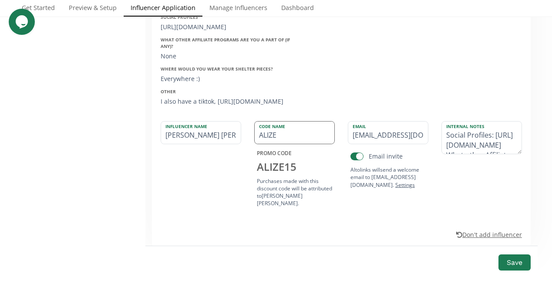
click at [296, 130] on input "ALIZE" at bounding box center [295, 132] width 80 height 22
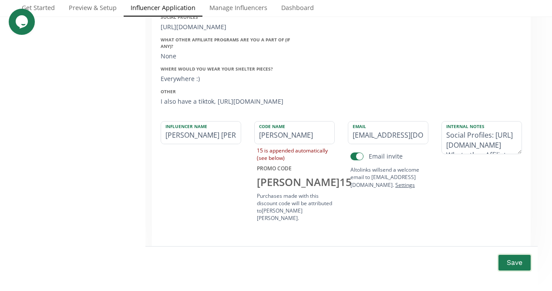
type input "[PERSON_NAME]"
click at [518, 265] on button "Save" at bounding box center [514, 262] width 35 height 19
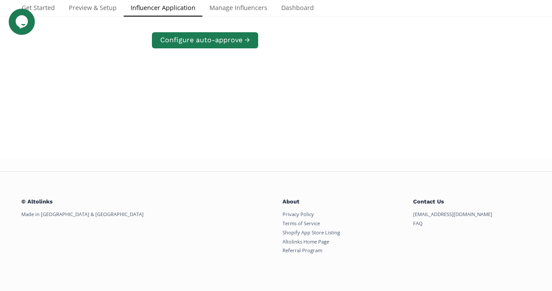
scroll to position [301, 0]
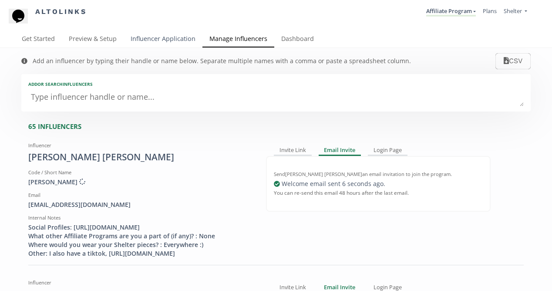
click at [177, 38] on link "Influencer Application" at bounding box center [163, 39] width 79 height 17
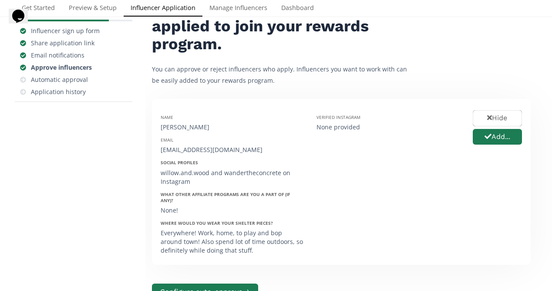
scroll to position [74, 0]
